Goal: Information Seeking & Learning: Learn about a topic

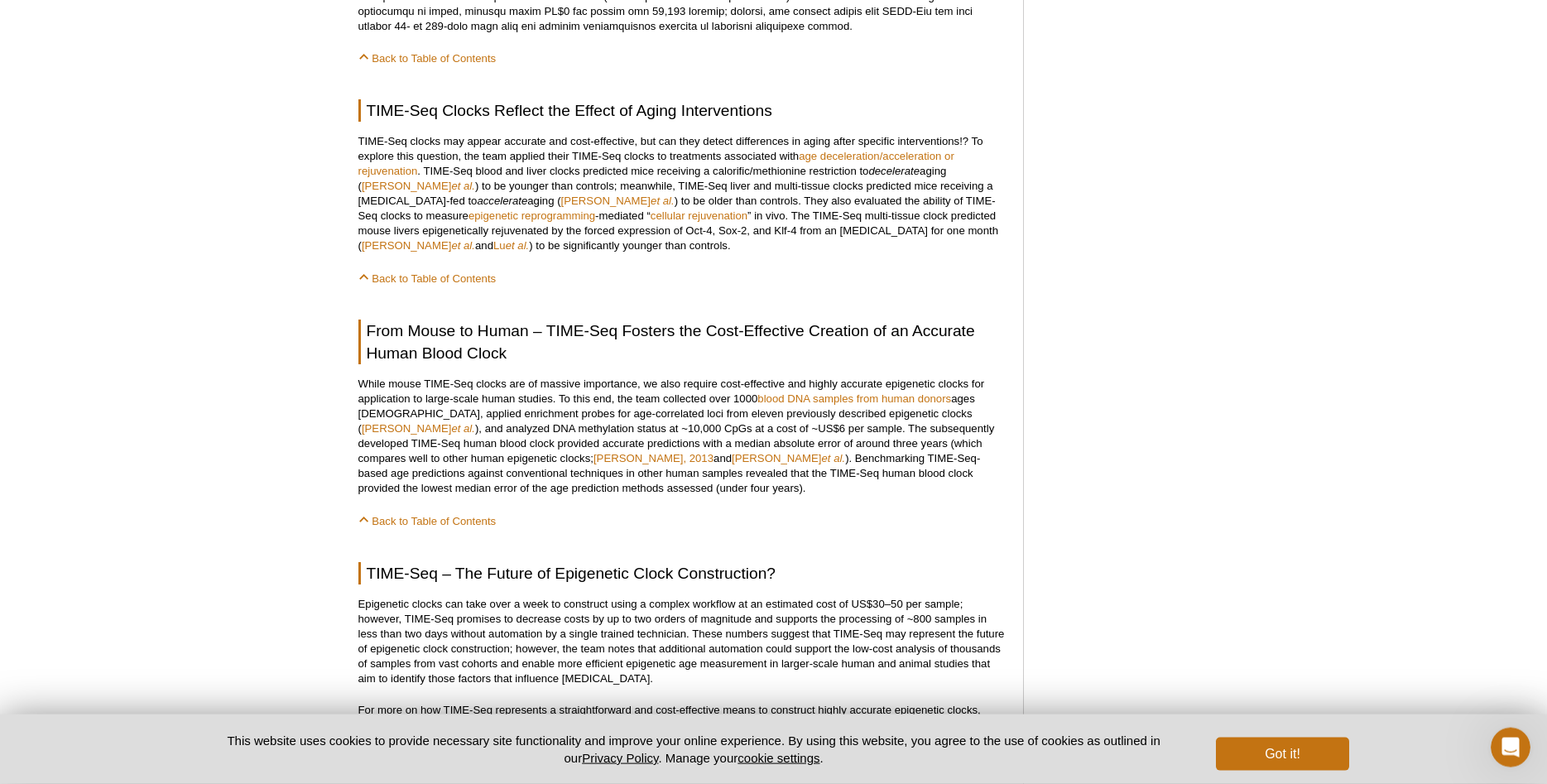
scroll to position [2104, 0]
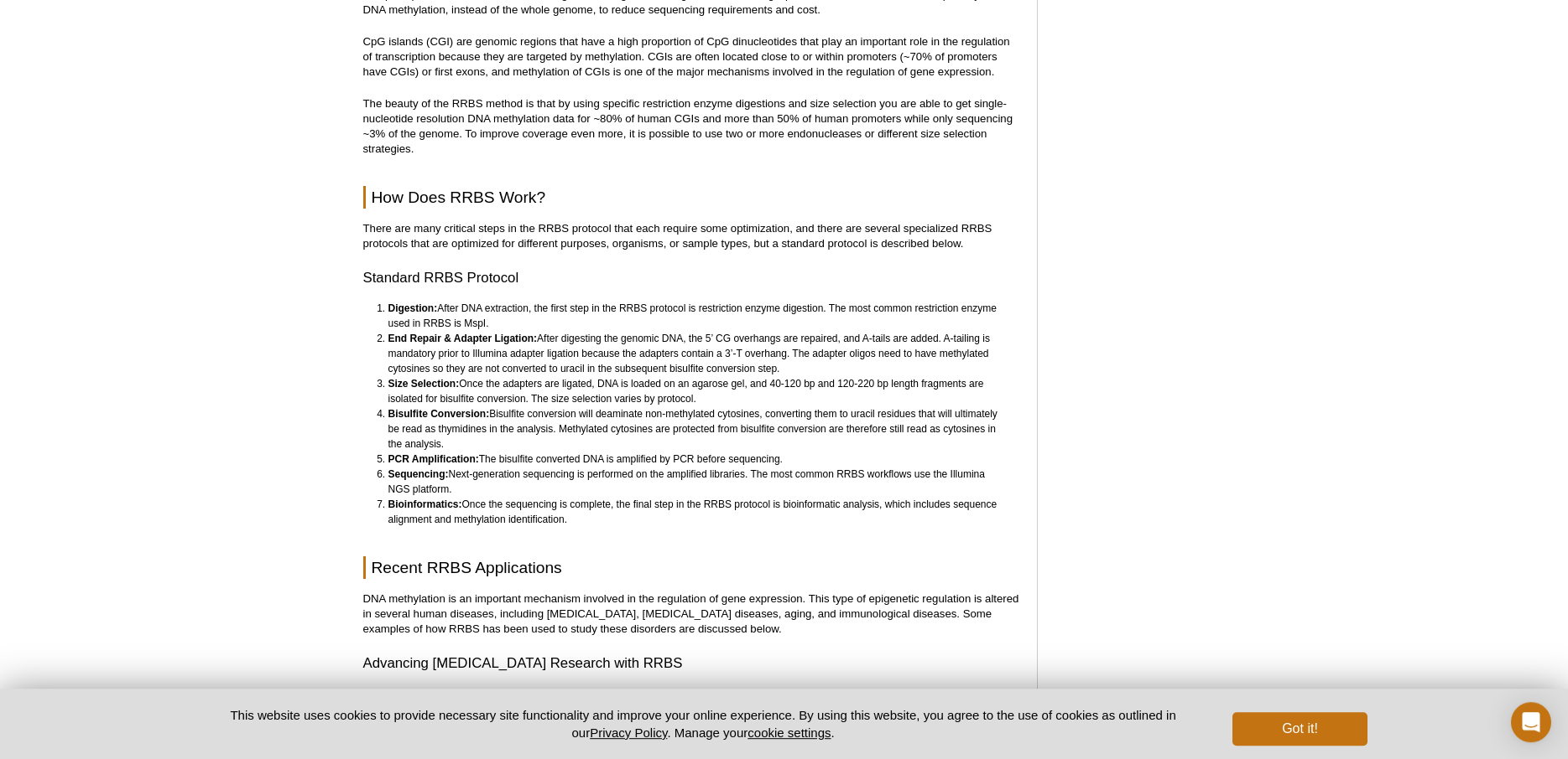
scroll to position [1240, 0]
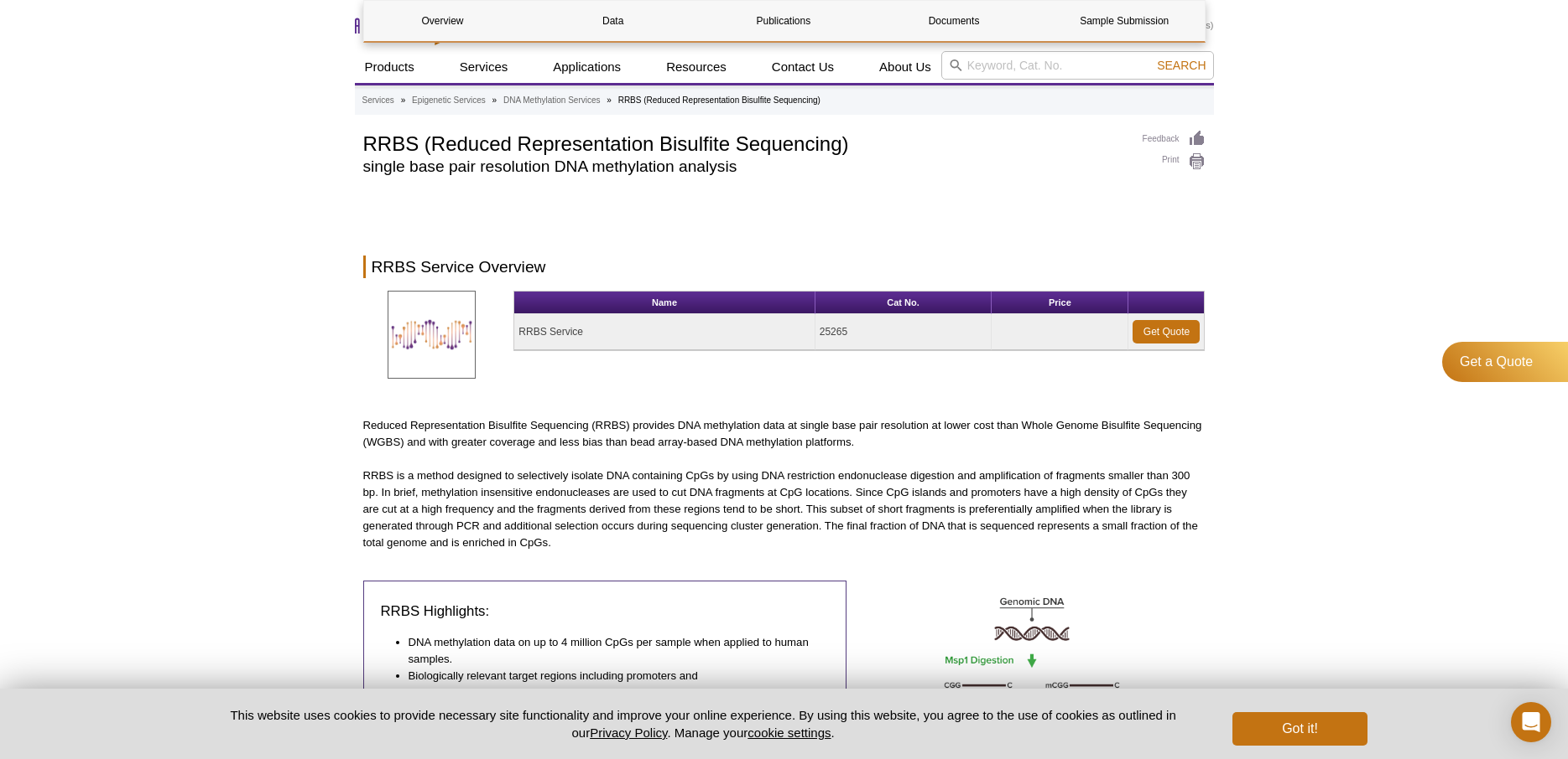
scroll to position [877, 0]
